Goal: Transaction & Acquisition: Obtain resource

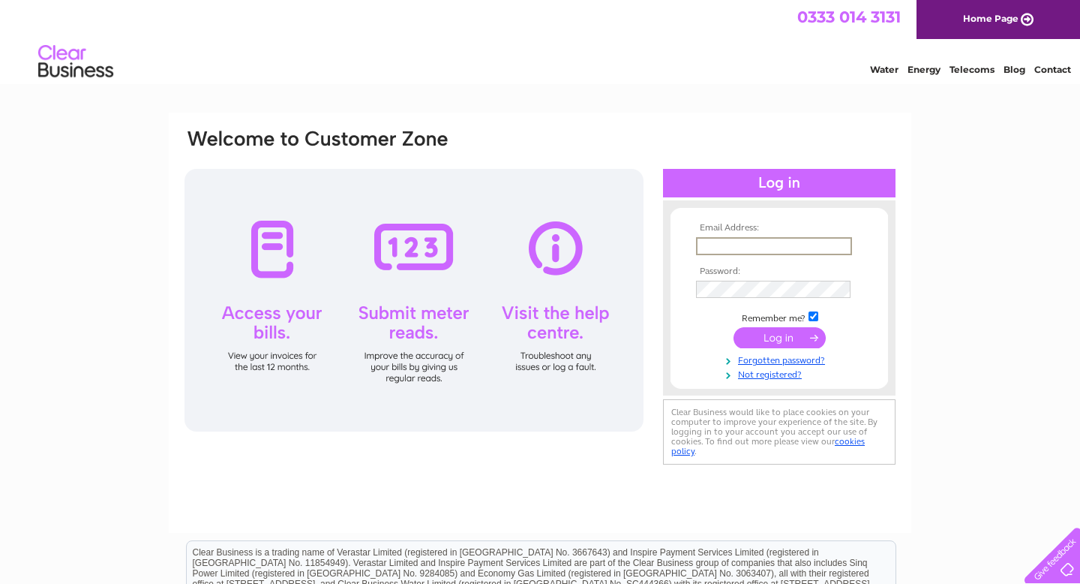
type input "gethin@fastec.uk.com"
click at [772, 341] on input "submit" at bounding box center [780, 336] width 92 height 21
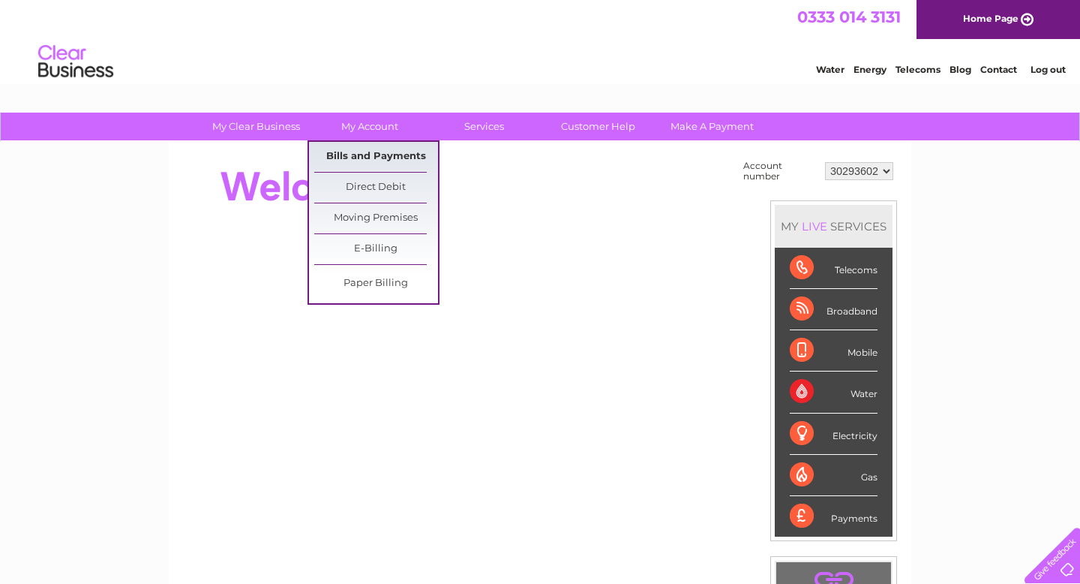
click at [356, 153] on link "Bills and Payments" at bounding box center [376, 157] width 124 height 30
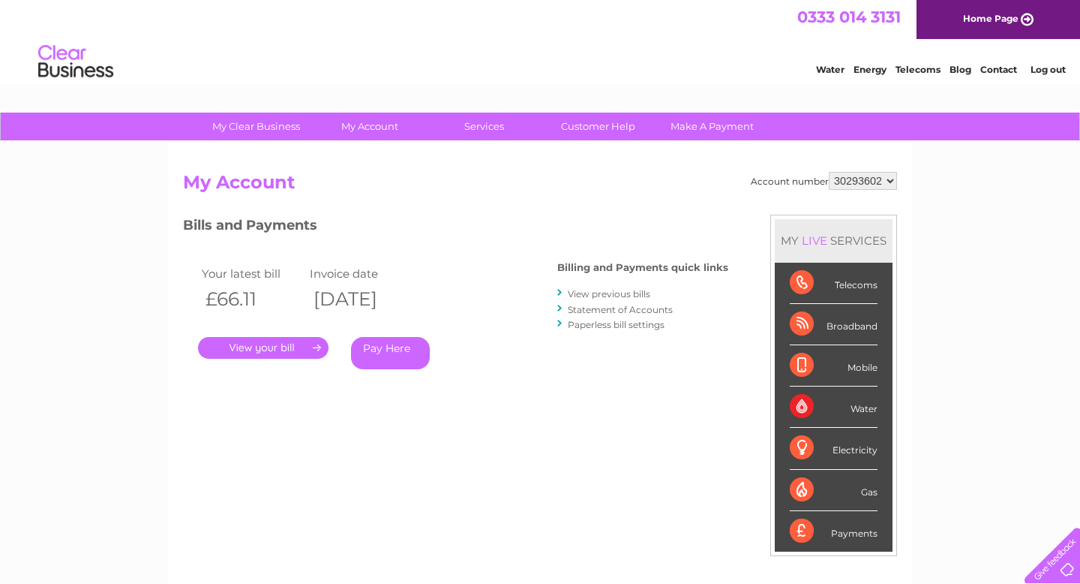
click at [271, 346] on link "." at bounding box center [263, 348] width 131 height 22
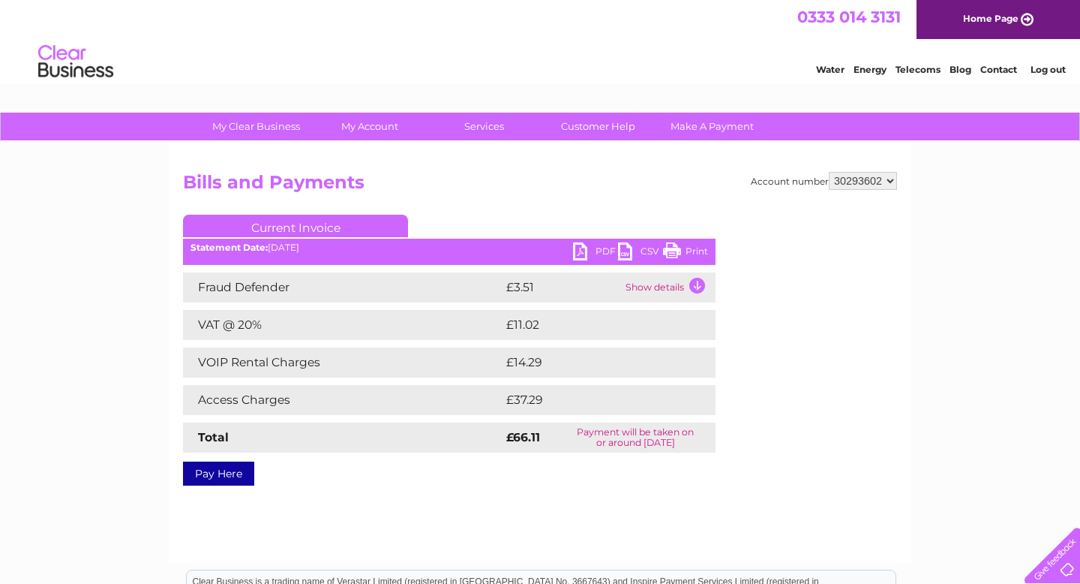
click at [588, 251] on link "PDF" at bounding box center [595, 253] width 45 height 22
